Goal: Register for event/course

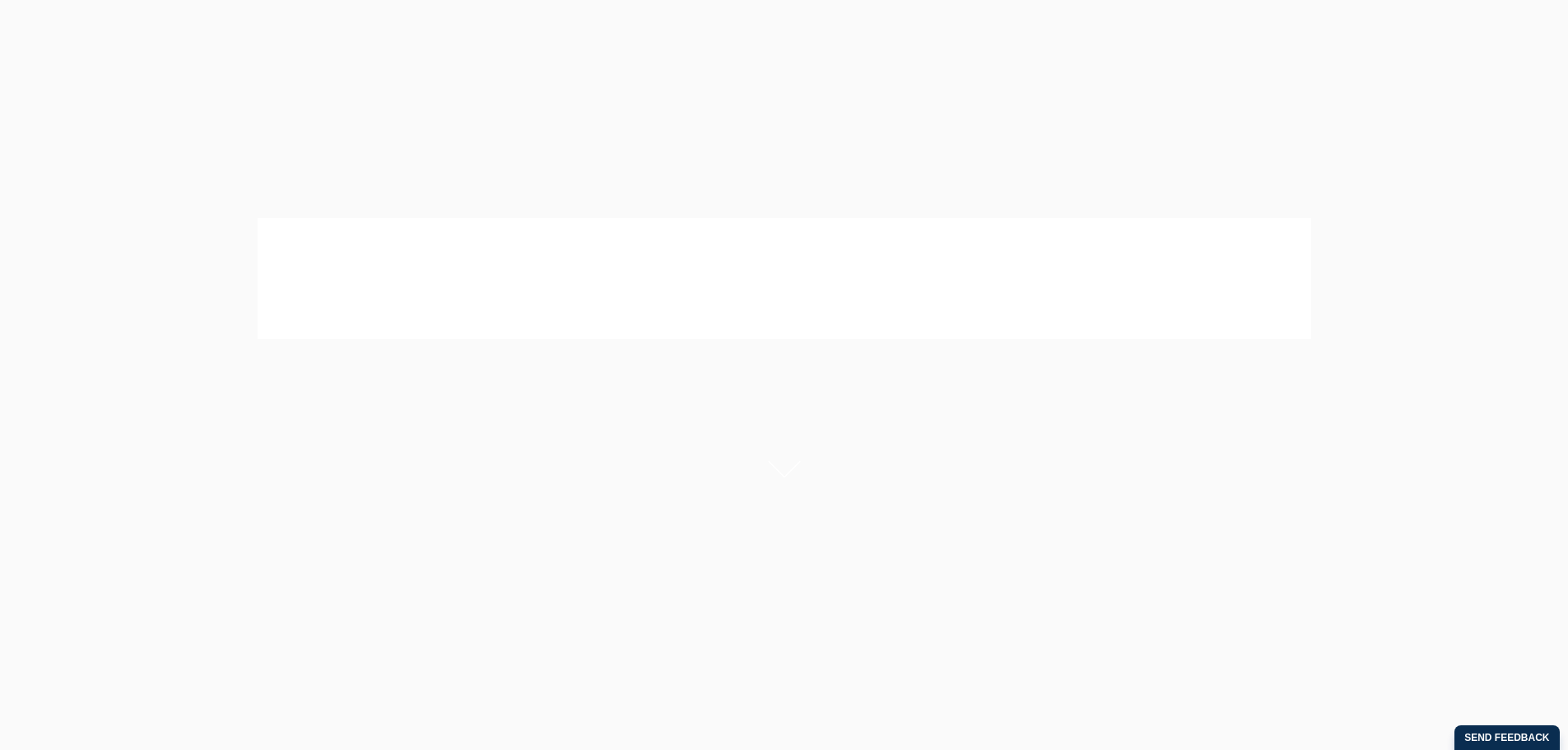
scroll to position [82, 0]
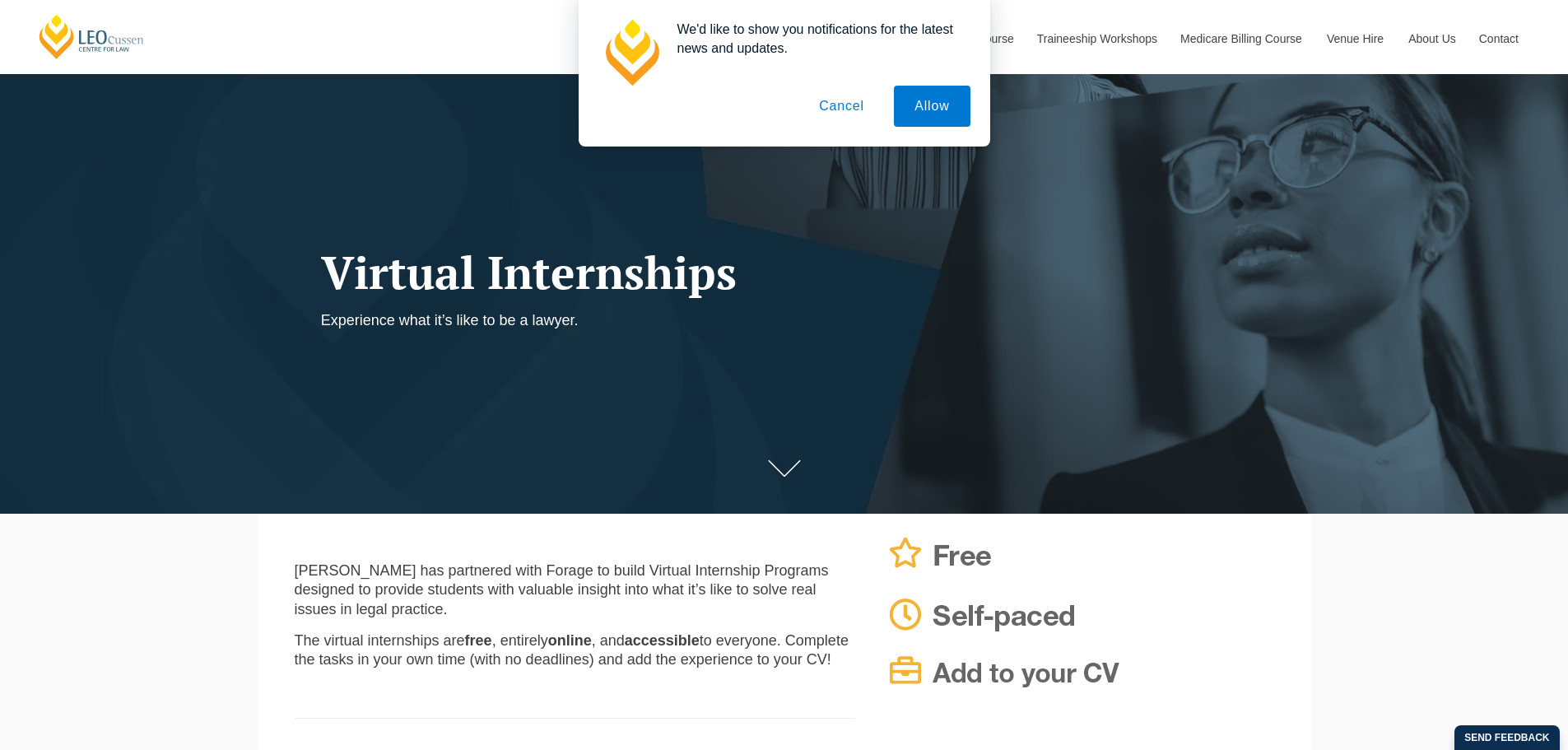
click at [794, 96] on div at bounding box center [784, 106] width 372 height 41
click at [859, 105] on button "Cancel" at bounding box center [841, 106] width 86 height 41
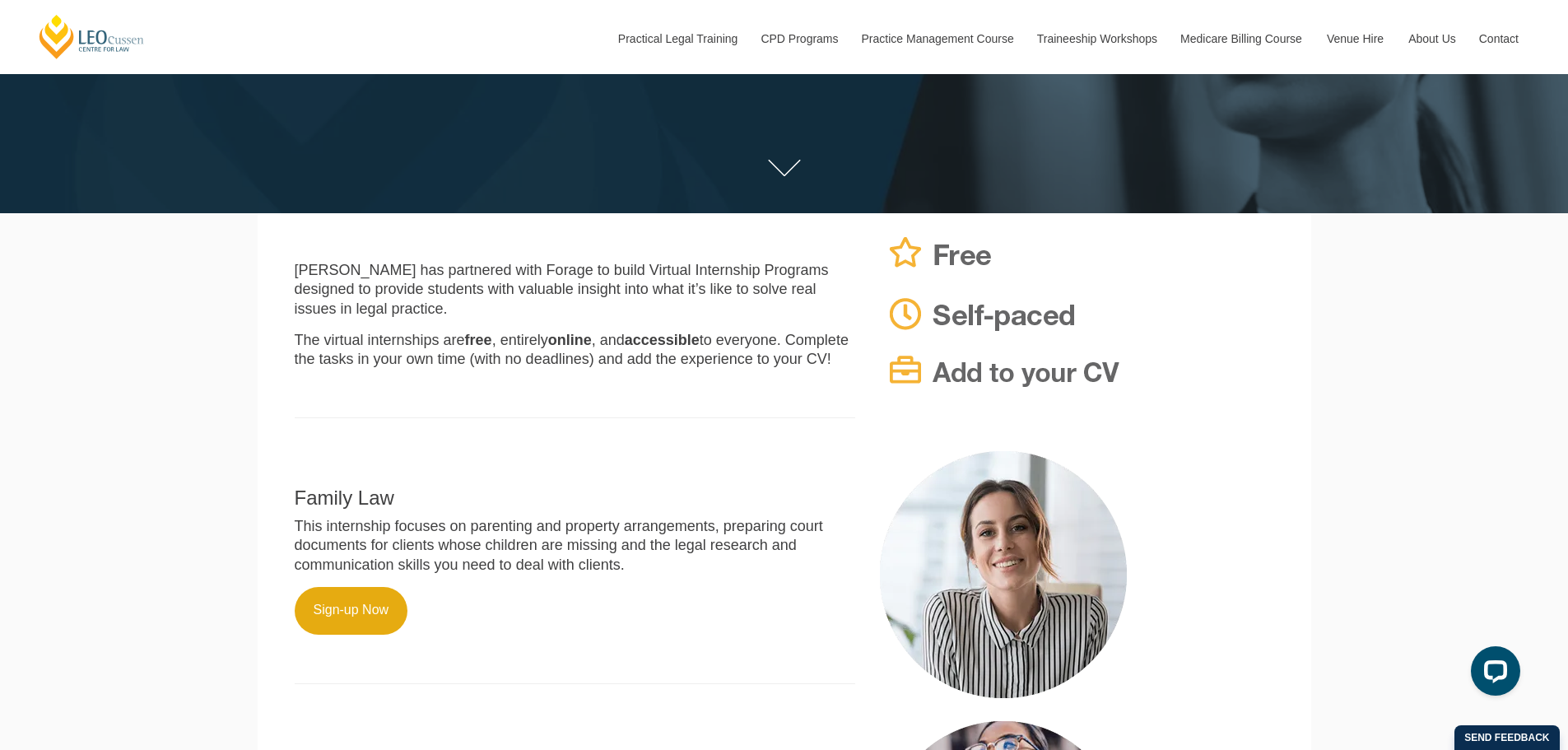
scroll to position [411, 0]
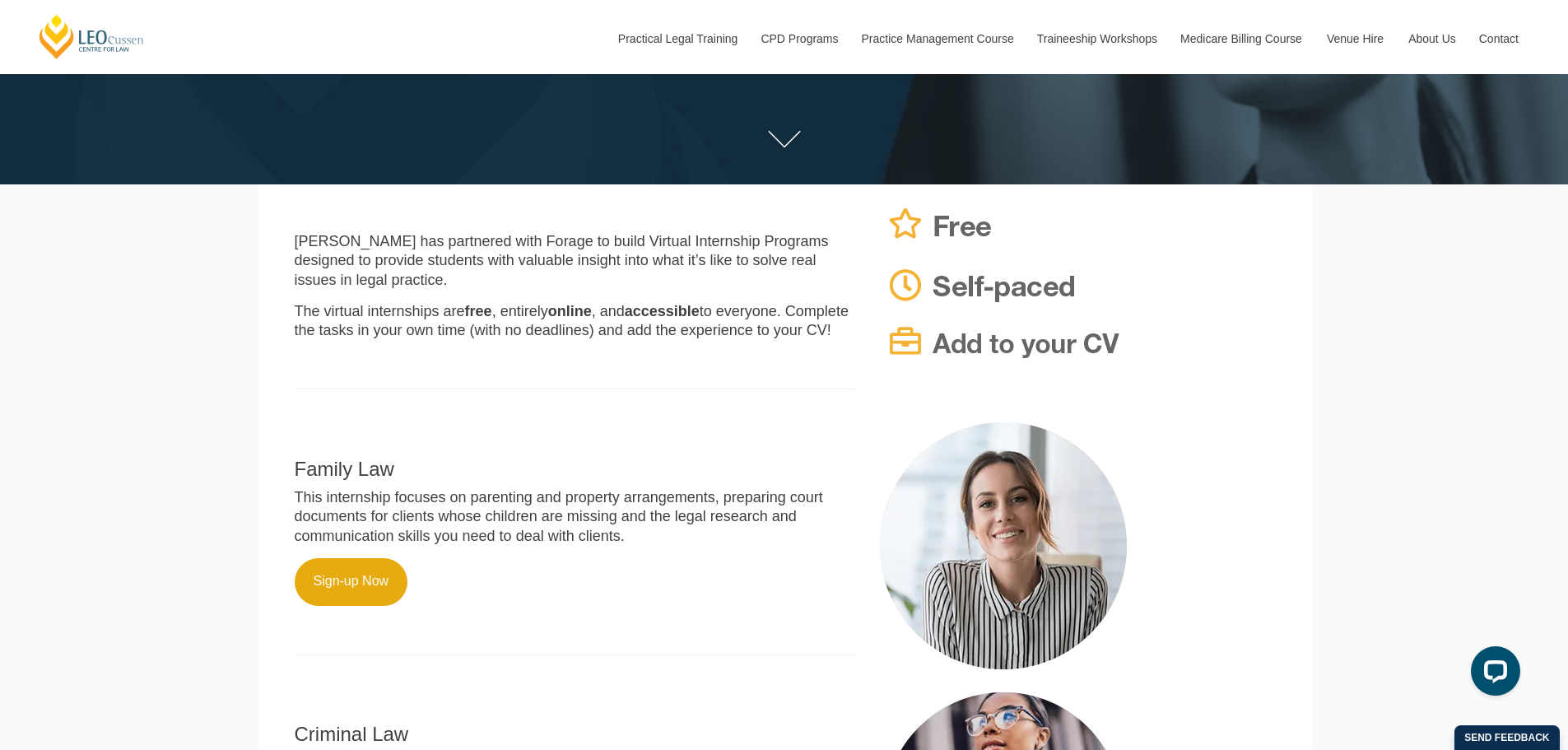
click at [587, 262] on p "[PERSON_NAME] has partnered with Forage to build Virtual Internship Programs de…" at bounding box center [575, 261] width 562 height 58
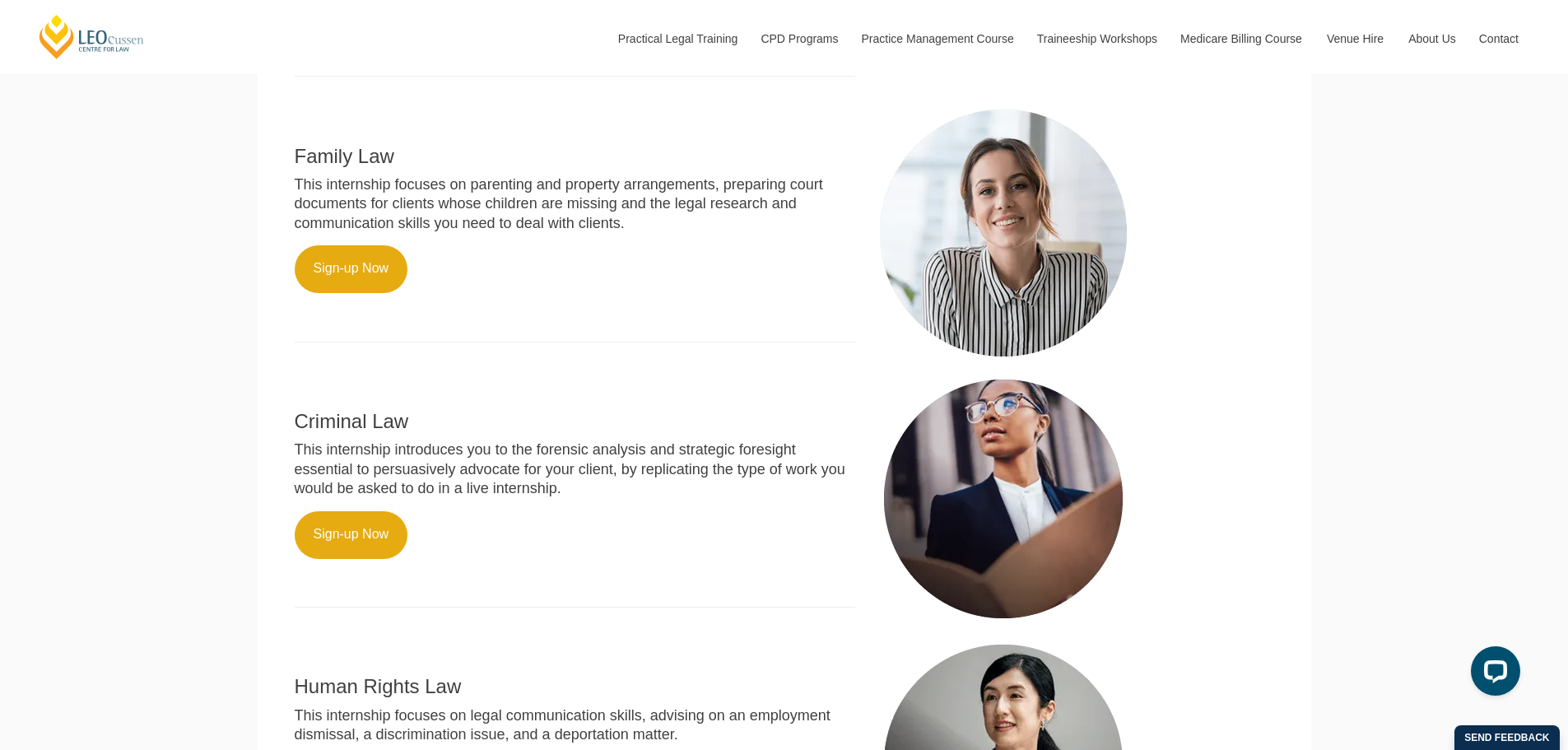
scroll to position [740, 0]
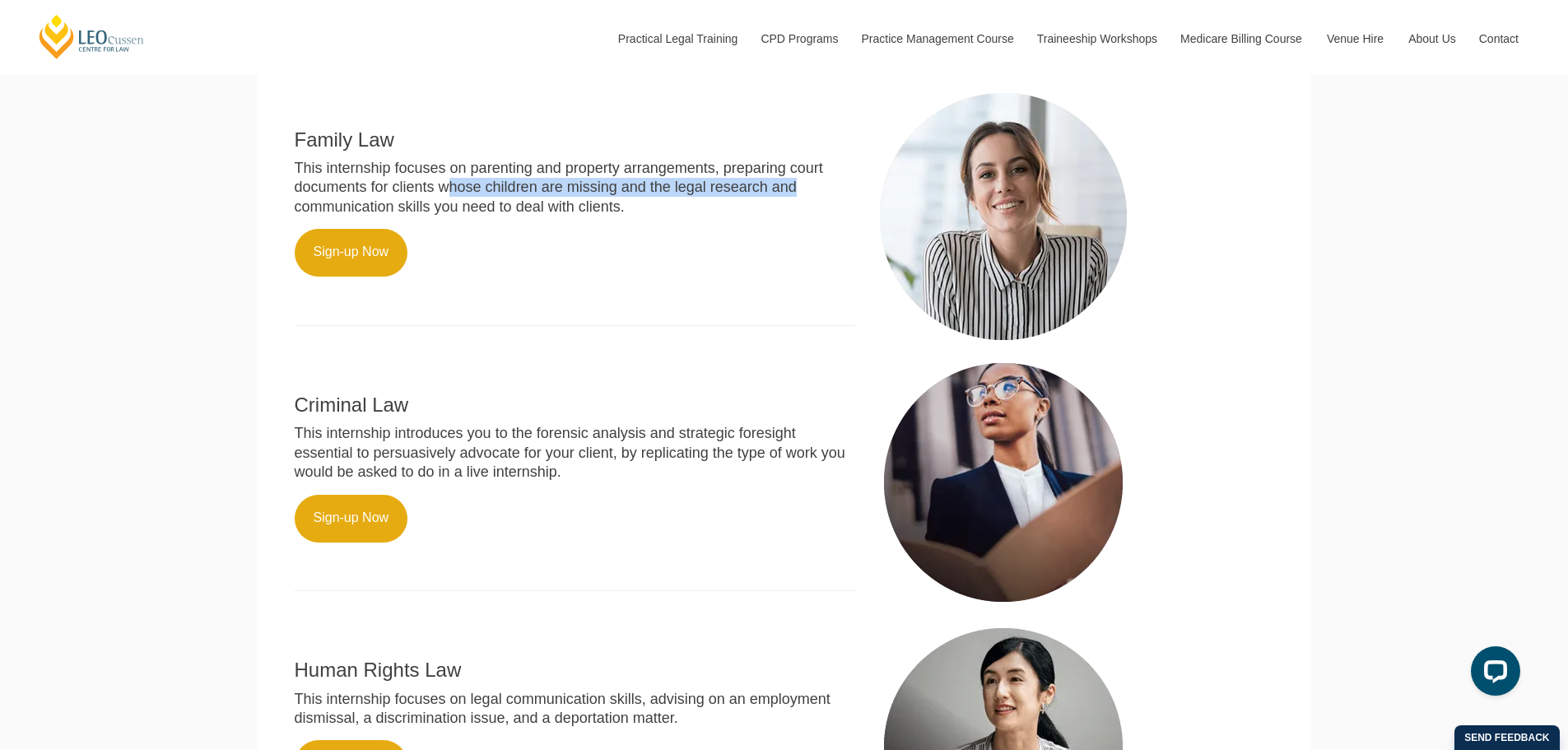
drag, startPoint x: 449, startPoint y: 209, endPoint x: 793, endPoint y: 208, distance: 344.0
click at [793, 208] on p "This internship focuses on parenting and property arrangements, preparing court…" at bounding box center [575, 188] width 562 height 58
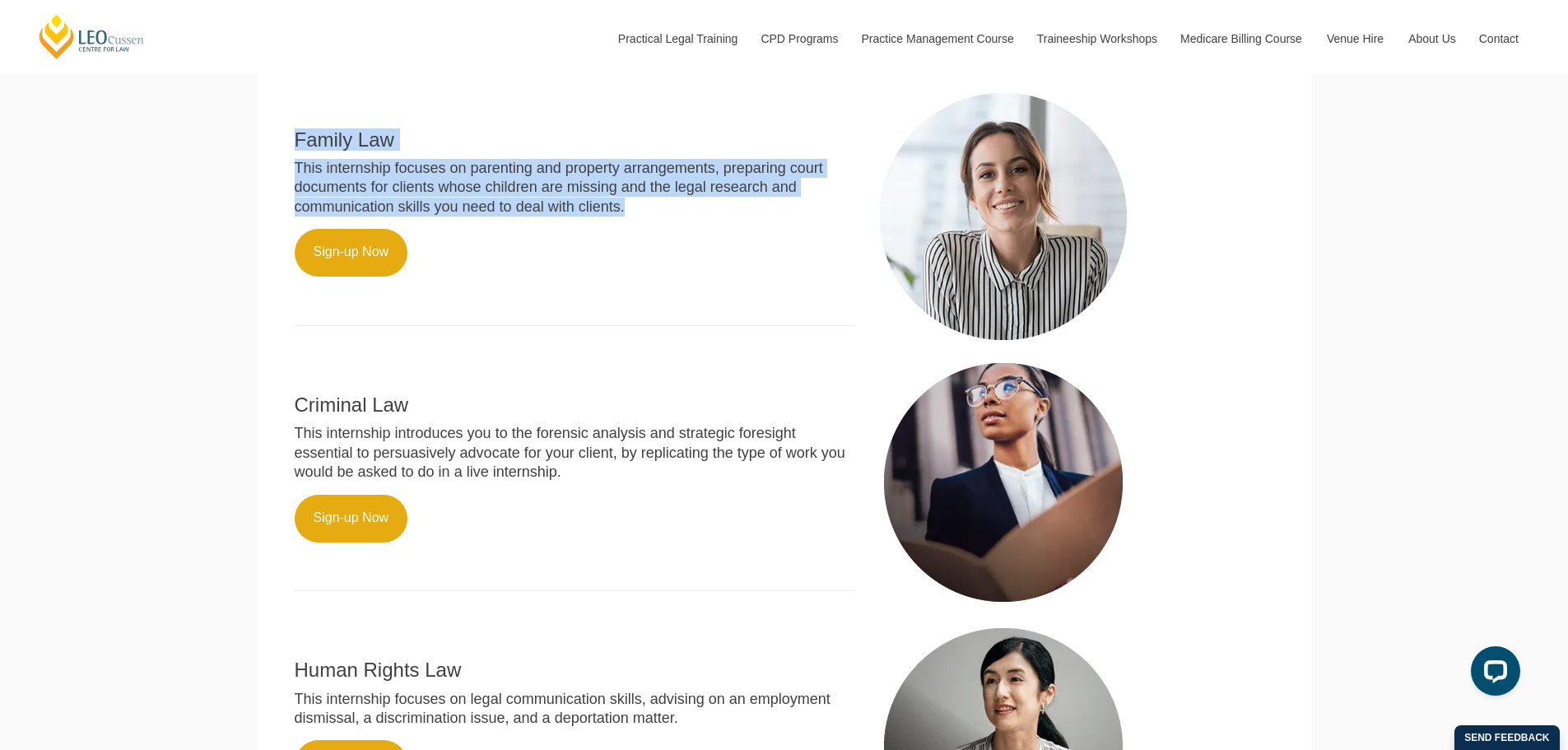
drag, startPoint x: 640, startPoint y: 236, endPoint x: 212, endPoint y: 162, distance: 434.4
click at [212, 162] on div "[PERSON_NAME] Centre for Law Search here Practical Legal Training Our Practical…" at bounding box center [784, 244] width 1568 height 1968
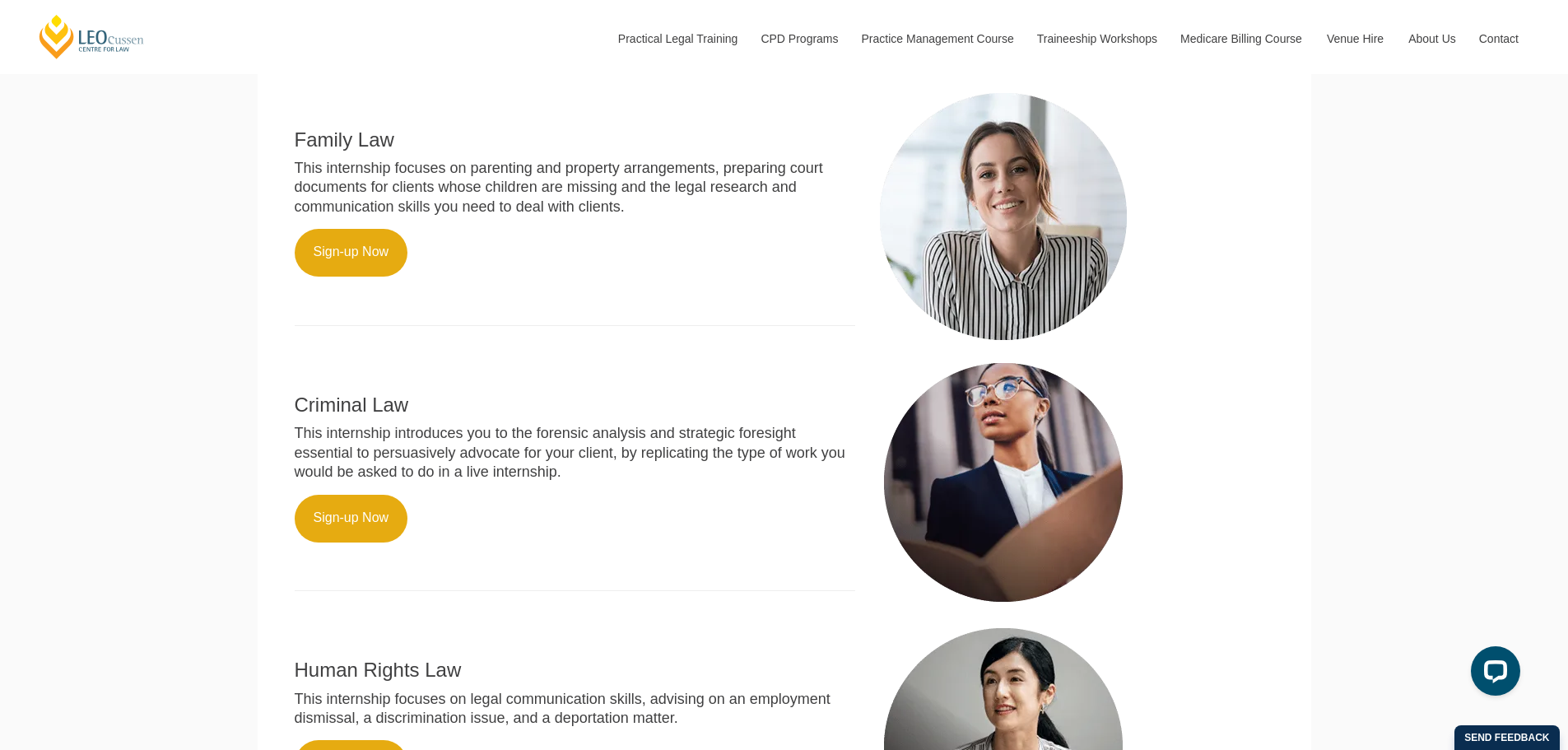
click at [790, 251] on div "Family Law This internship focuses on parenting and property arrangements, prep…" at bounding box center [575, 218] width 586 height 249
click at [369, 307] on div "Family Law This internship focuses on parenting and property arrangements, prep…" at bounding box center [575, 218] width 586 height 249
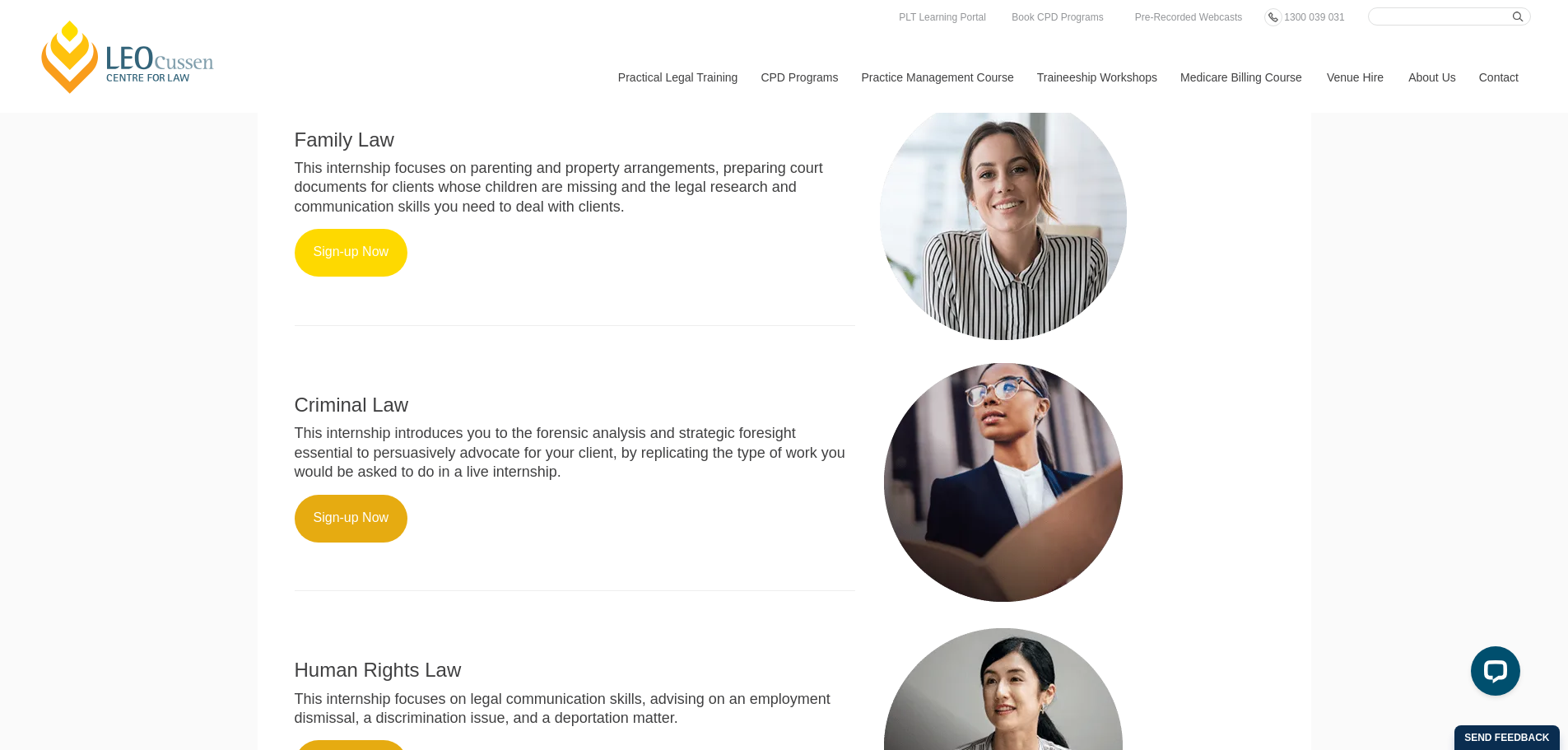
click at [352, 276] on link "Sign-up Now" at bounding box center [351, 252] width 113 height 48
